Goal: Information Seeking & Learning: Learn about a topic

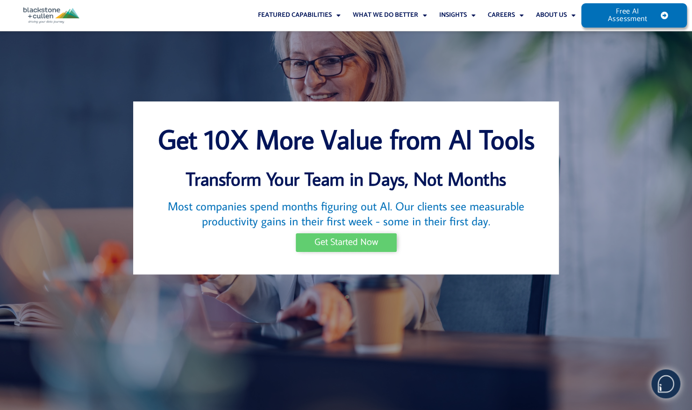
drag, startPoint x: 0, startPoint y: 0, endPoint x: 488, endPoint y: 195, distance: 526.0
click at [330, 247] on span "Get Started Now" at bounding box center [346, 242] width 64 height 9
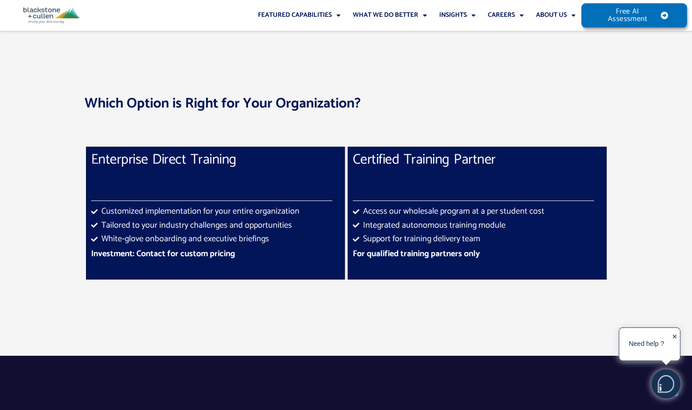
scroll to position [5757, 0]
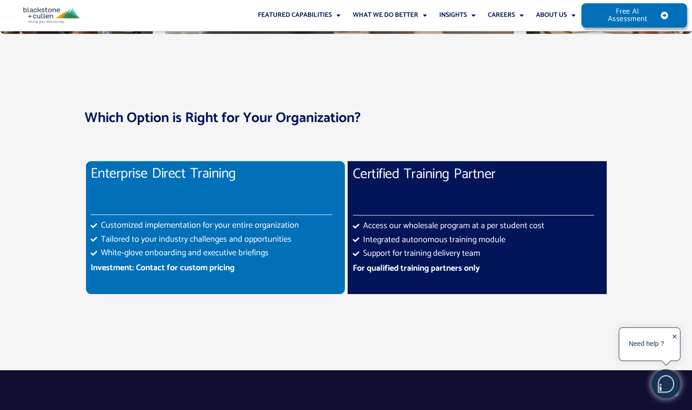
click at [193, 219] on span "Customized implementation for your entire organization" at bounding box center [199, 226] width 200 height 14
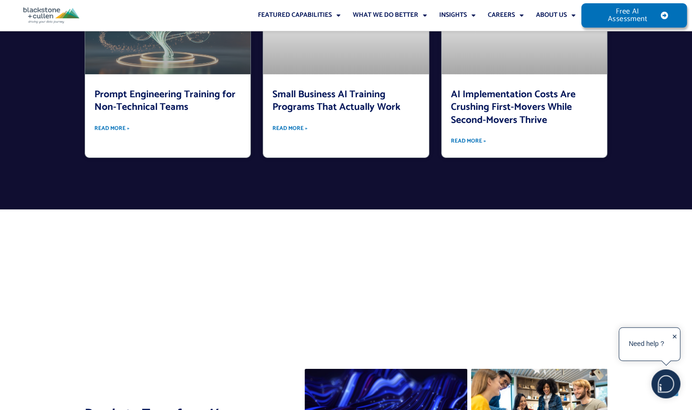
scroll to position [7718, 0]
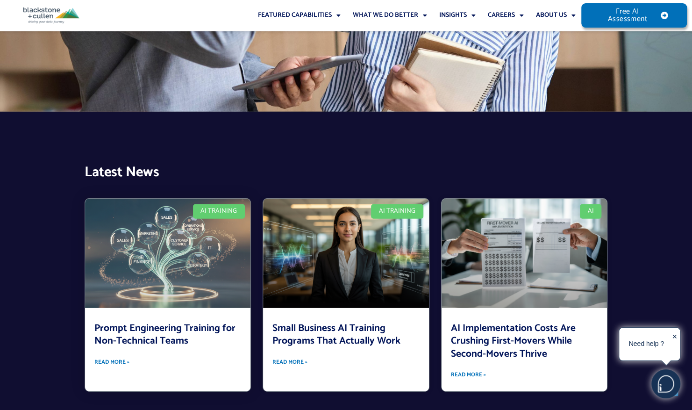
click at [154, 222] on link at bounding box center [168, 252] width 166 height 109
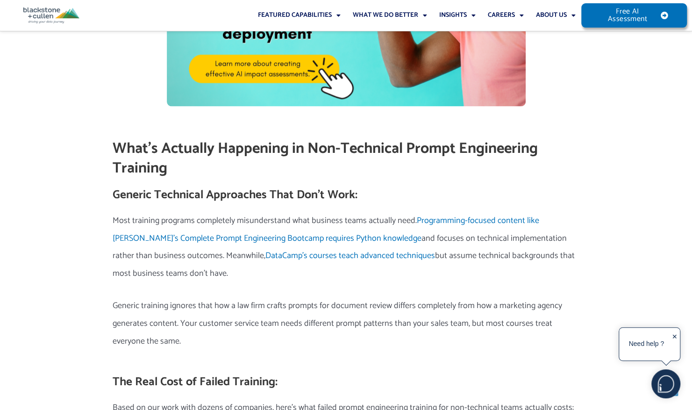
scroll to position [887, 0]
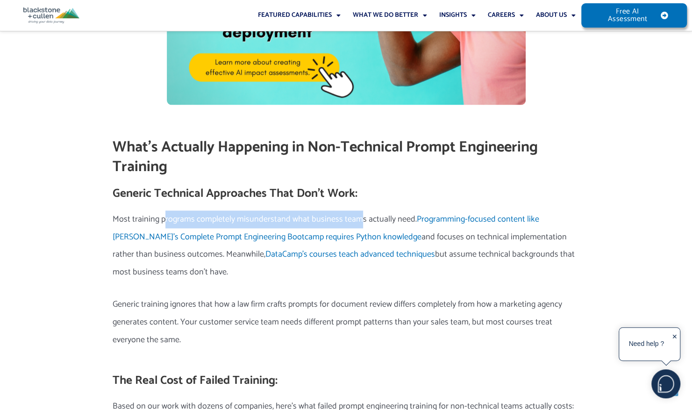
drag, startPoint x: 162, startPoint y: 217, endPoint x: 359, endPoint y: 215, distance: 196.1
click at [359, 215] on p "Most training programs completely misunderstand what business teams actually ne…" at bounding box center [346, 245] width 467 height 71
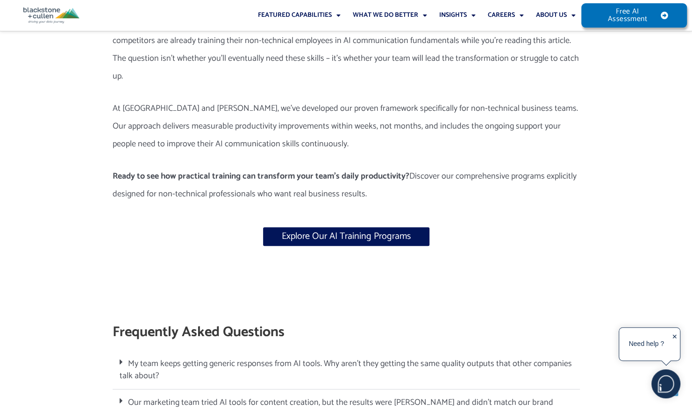
scroll to position [6397, 0]
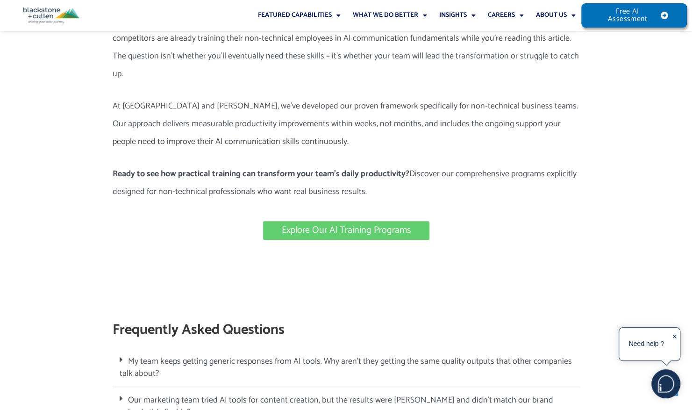
click at [324, 226] on span "Explore Our AI Training Programs" at bounding box center [346, 230] width 129 height 9
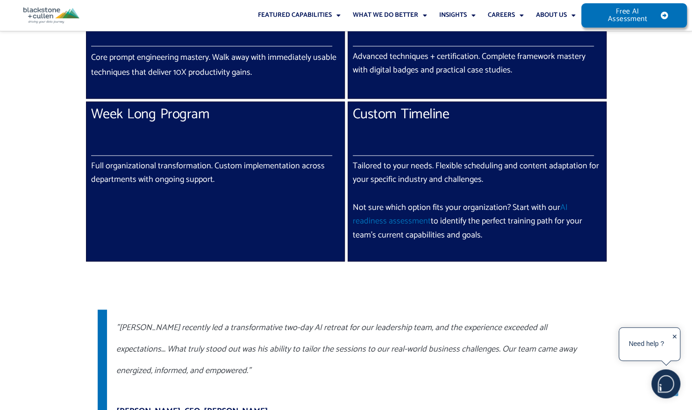
scroll to position [514, 0]
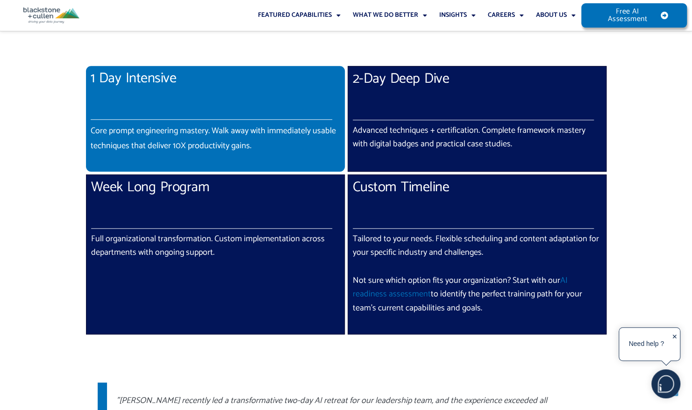
click at [207, 134] on p "Core prompt engineering mastery. Walk away with immediately usable techniques t…" at bounding box center [215, 138] width 249 height 30
click at [257, 132] on p "Core prompt engineering mastery. Walk away with immediately usable techniques t…" at bounding box center [215, 138] width 249 height 30
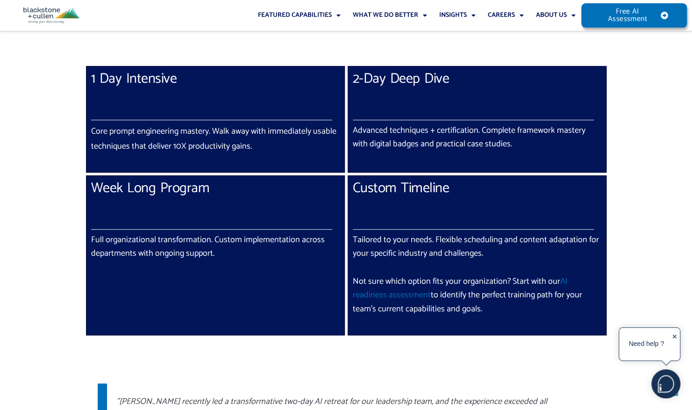
drag, startPoint x: 174, startPoint y: 138, endPoint x: 78, endPoint y: 137, distance: 96.2
click at [78, 137] on div at bounding box center [346, 232] width 692 height 663
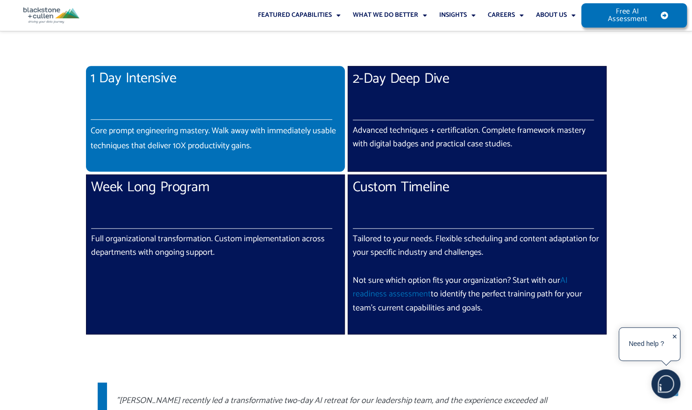
click at [130, 137] on p "Core prompt engineering mastery. Walk away with immediately usable techniques t…" at bounding box center [215, 138] width 249 height 30
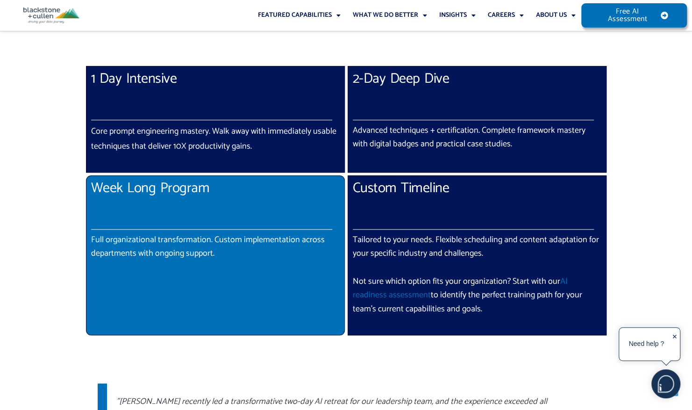
click at [190, 240] on p "Full organizational transformation. Custom implementation across departments wi…" at bounding box center [215, 247] width 248 height 28
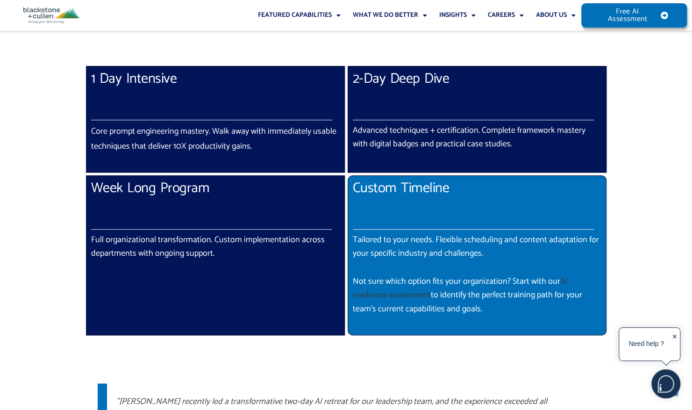
click at [567, 279] on link "AI readiness assessment" at bounding box center [460, 288] width 215 height 28
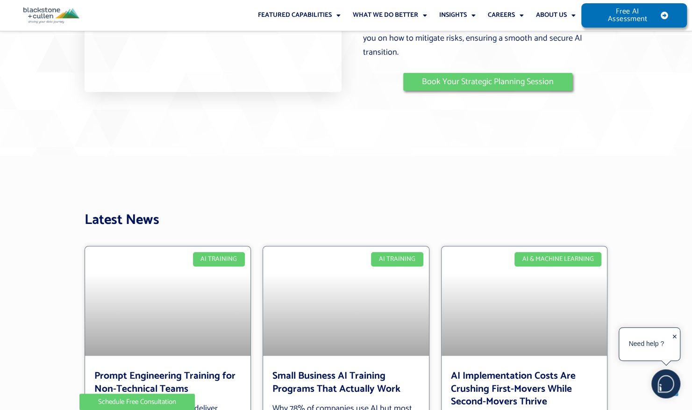
scroll to position [2288, 0]
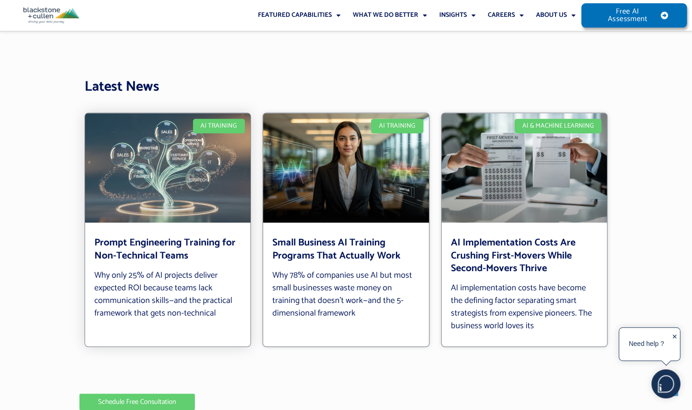
click at [170, 247] on link "Prompt Engineering Training for Non-Technical Teams" at bounding box center [164, 248] width 141 height 28
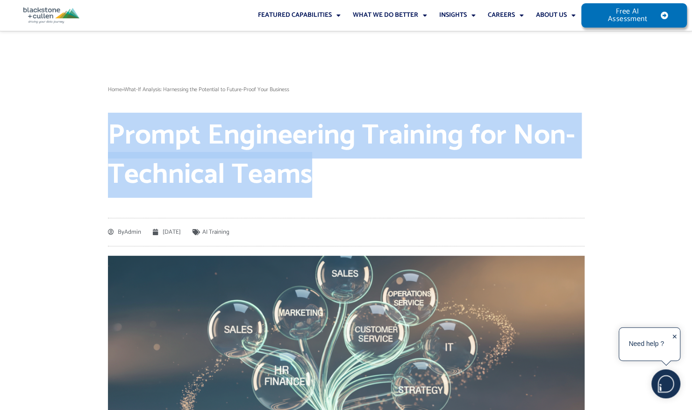
drag, startPoint x: 108, startPoint y: 130, endPoint x: 311, endPoint y: 174, distance: 207.4
click at [311, 174] on h1 "Prompt Engineering Training for Non-Technical Teams" at bounding box center [346, 155] width 476 height 78
copy h1 "Prompt Engineering Training for Non-Technical Teams"
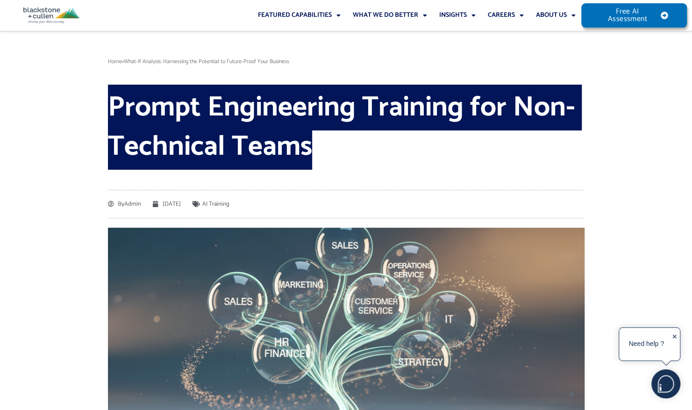
scroll to position [47, 0]
